Goal: Information Seeking & Learning: Check status

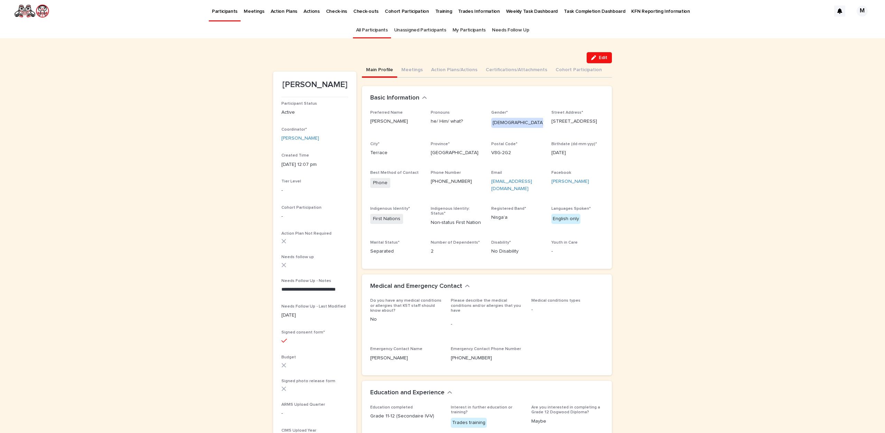
click at [386, 29] on link "All Participants" at bounding box center [372, 30] width 32 height 16
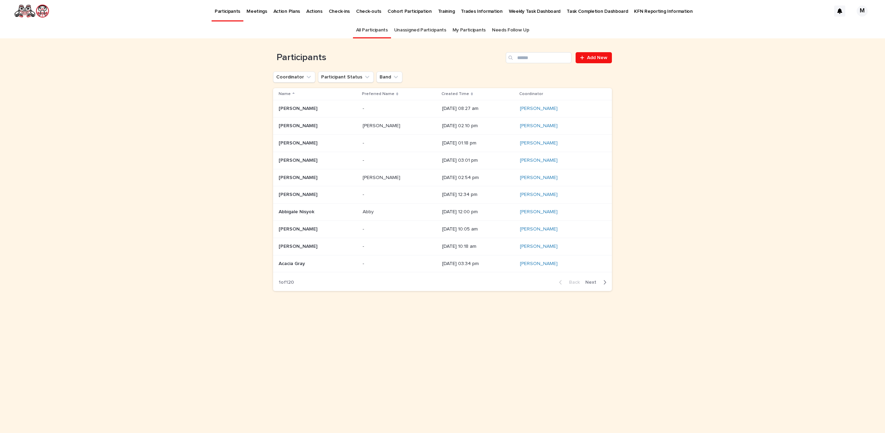
click at [448, 91] on div "Created Time" at bounding box center [478, 94] width 74 height 8
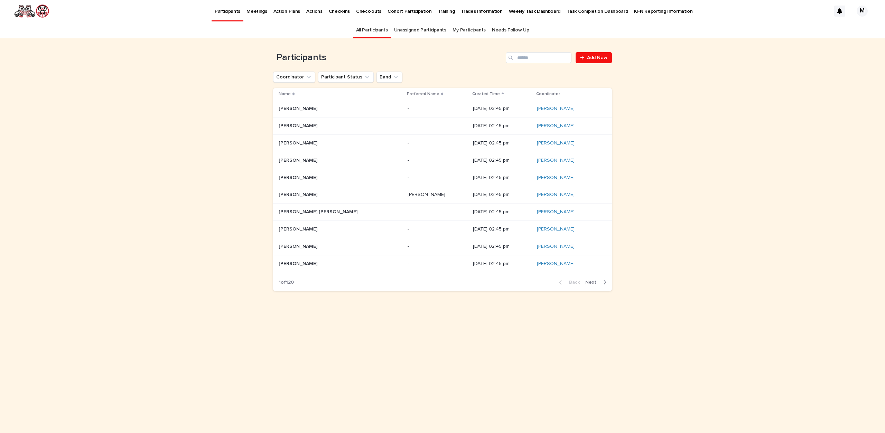
click at [472, 94] on div "Created Time" at bounding box center [502, 94] width 60 height 8
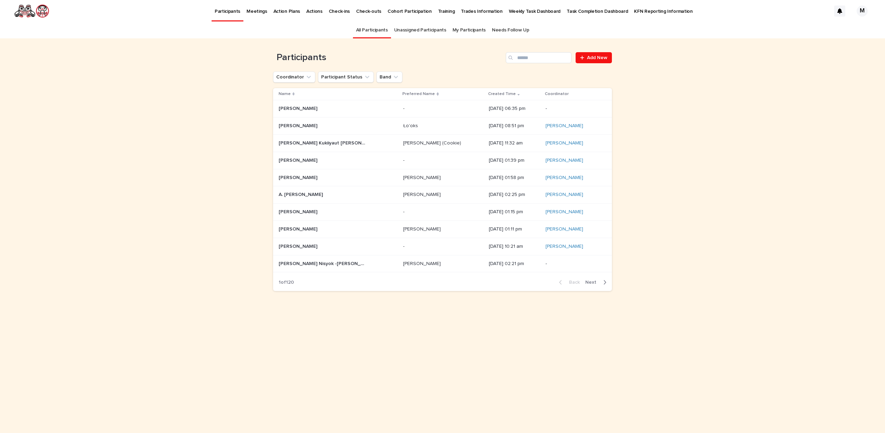
click at [489, 108] on p "[DATE] 06:35 pm" at bounding box center [514, 109] width 51 height 6
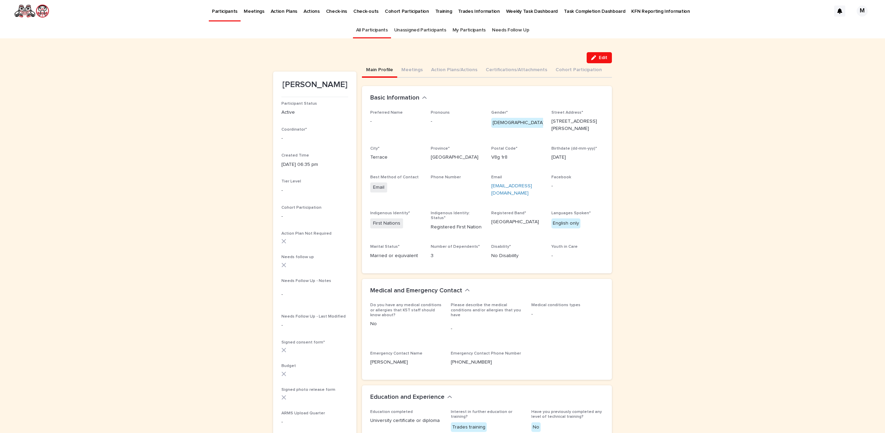
click at [369, 32] on link "All Participants" at bounding box center [372, 30] width 32 height 16
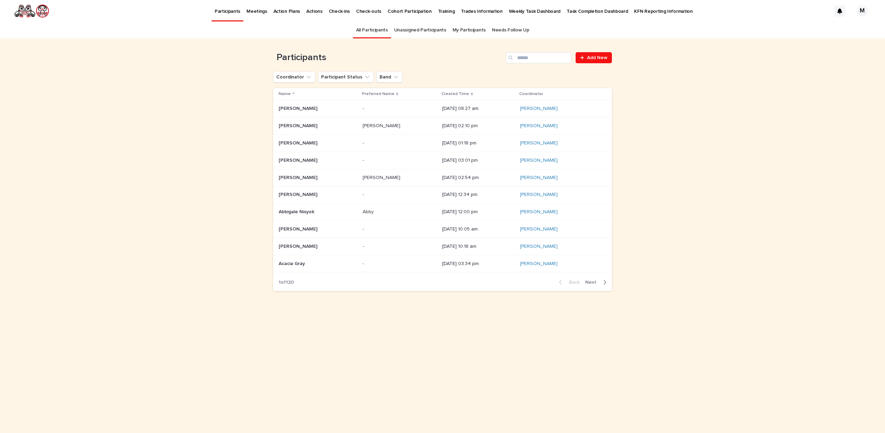
click at [441, 92] on p "Created Time" at bounding box center [455, 94] width 28 height 8
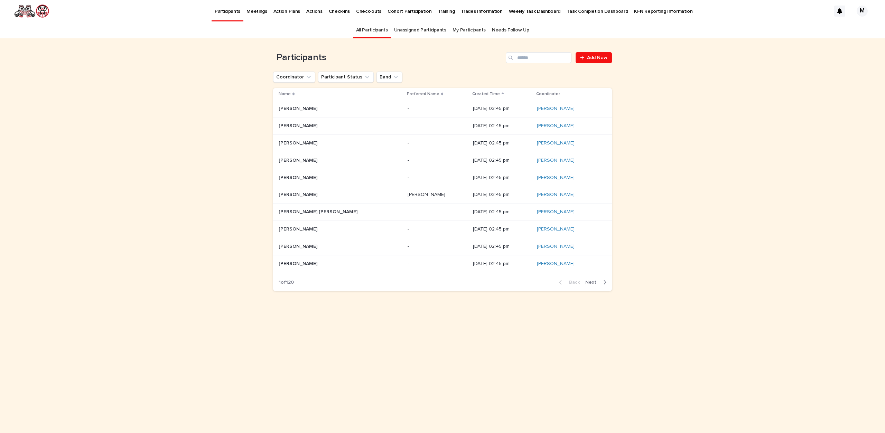
click at [472, 94] on p "Created Time" at bounding box center [486, 94] width 28 height 8
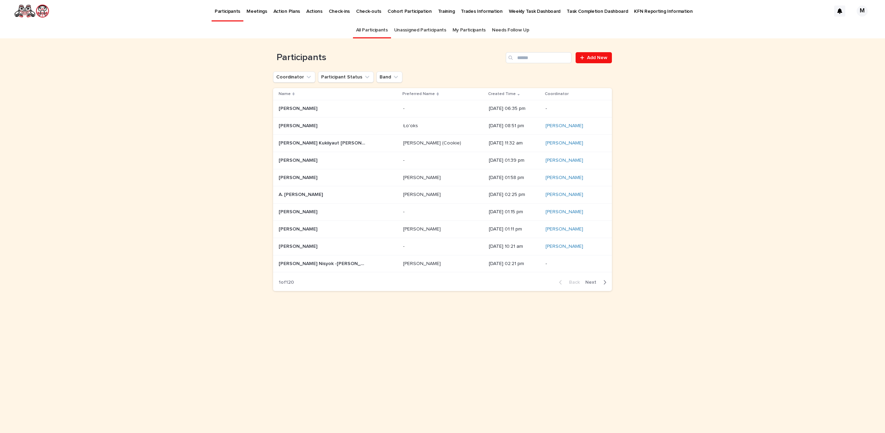
click at [382, 32] on link "All Participants" at bounding box center [372, 30] width 32 height 16
